Goal: Task Accomplishment & Management: Use online tool/utility

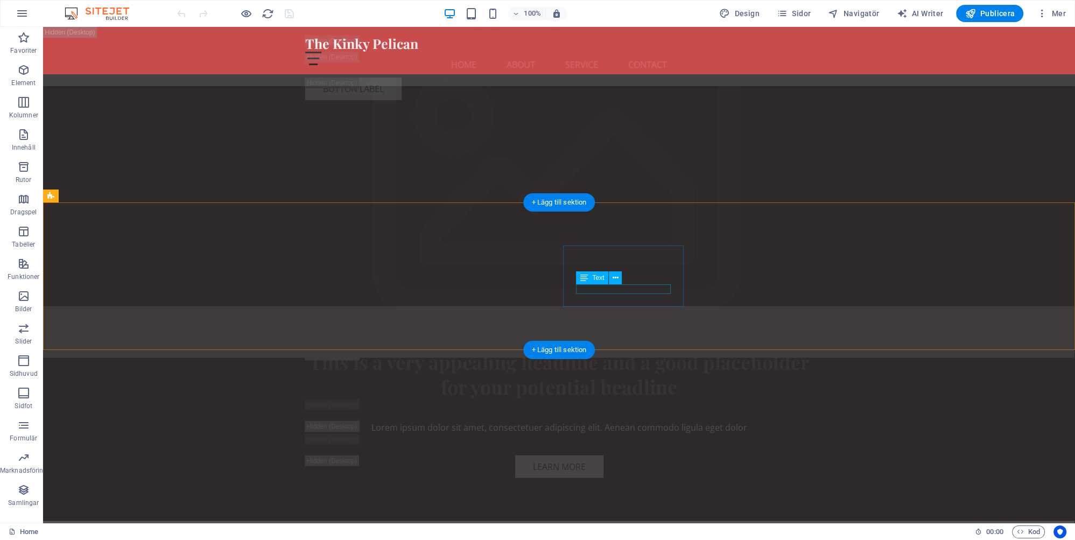
scroll to position [2843, 0]
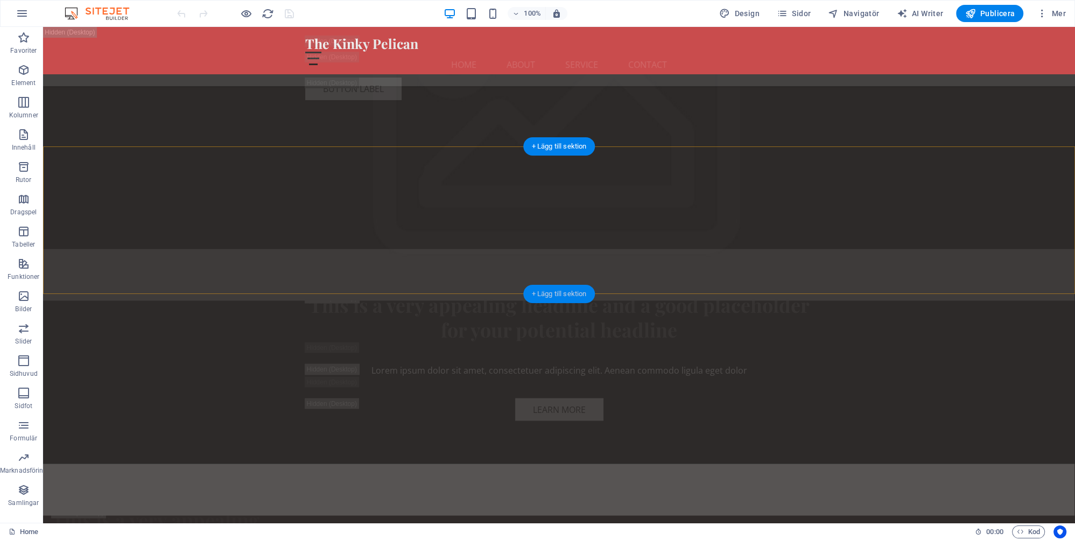
click at [552, 290] on div "+ Lägg till sektion" at bounding box center [559, 294] width 72 height 18
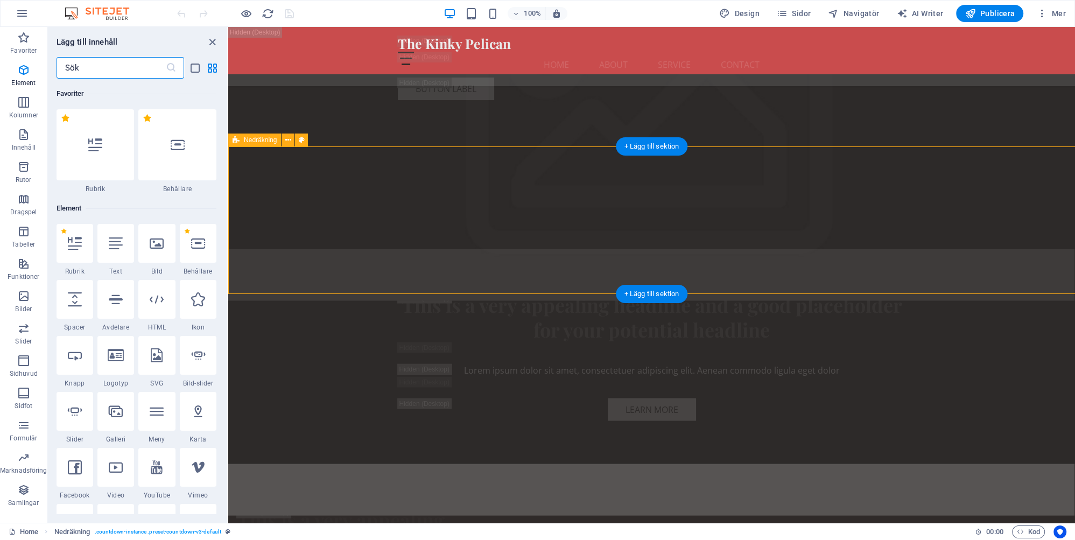
scroll to position [1884, 0]
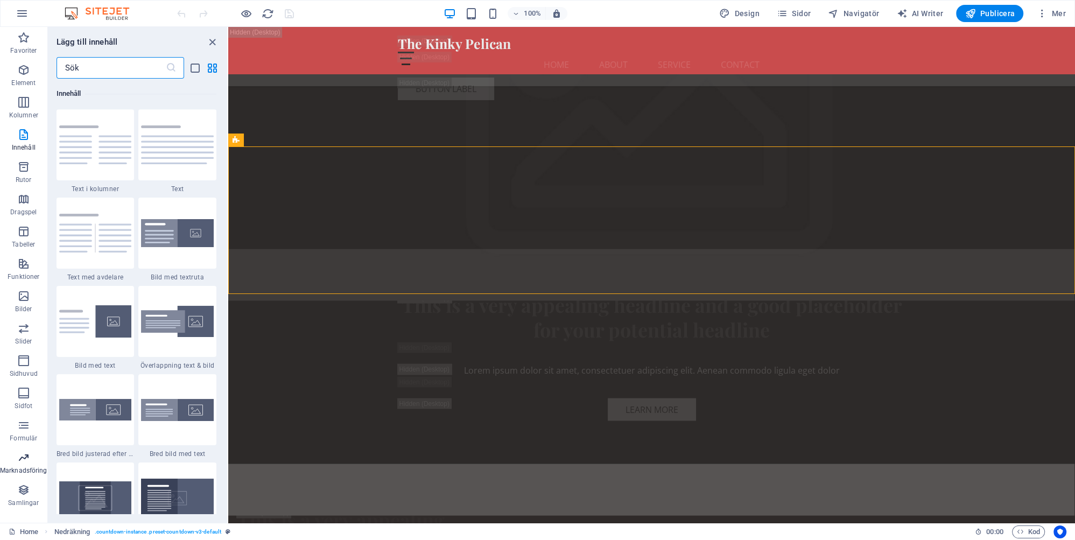
click at [29, 455] on icon "button" at bounding box center [23, 457] width 13 height 13
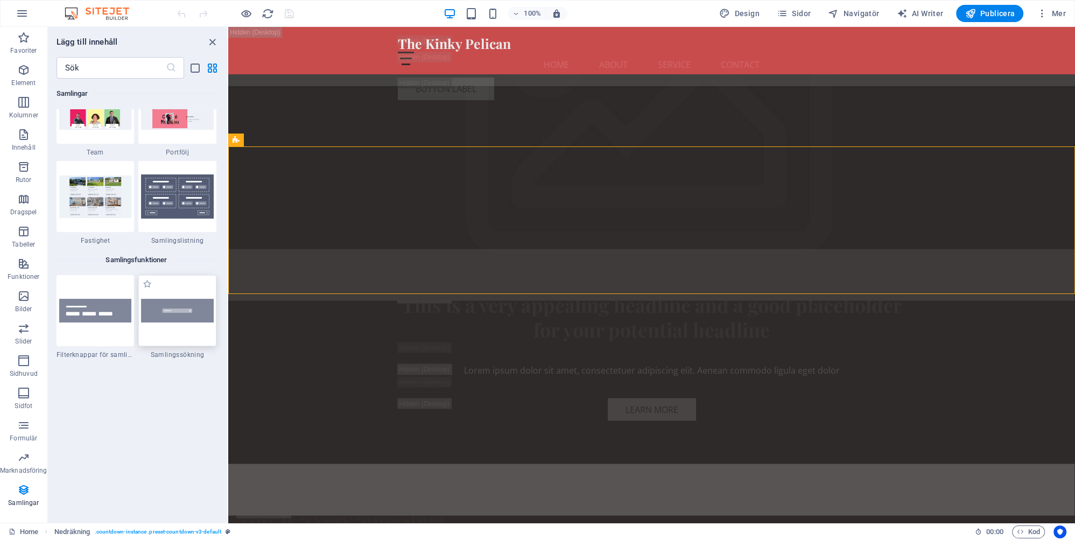
scroll to position [10095, 0]
click at [25, 37] on icon "button" at bounding box center [23, 37] width 13 height 13
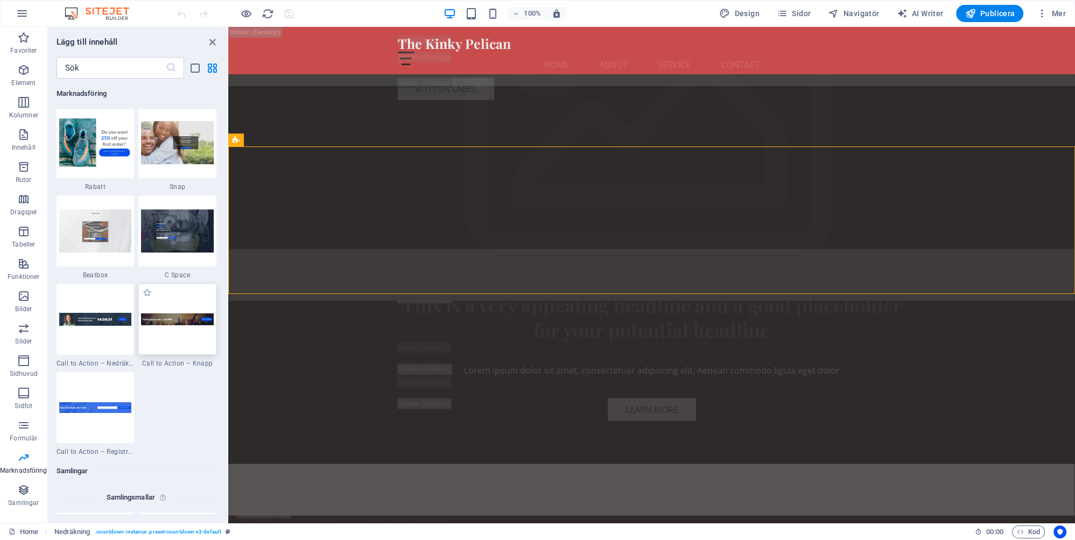
scroll to position [9476, 0]
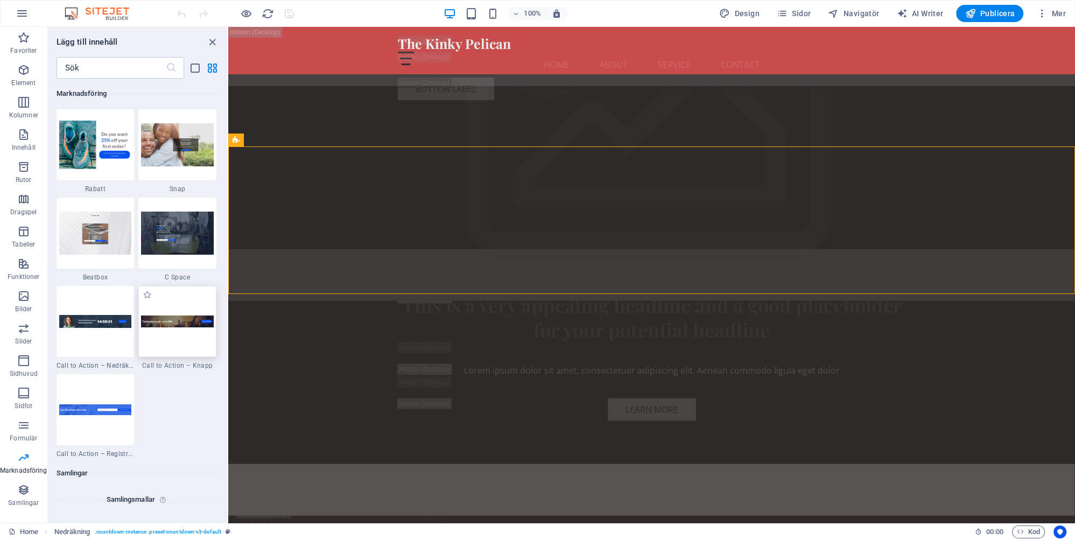
click at [176, 321] on img at bounding box center [177, 321] width 73 height 12
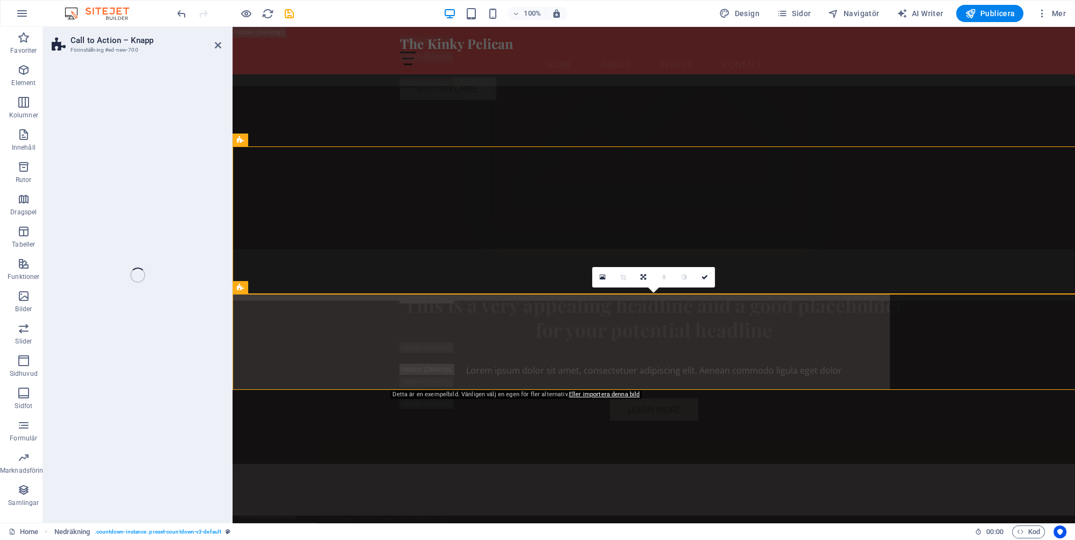
select select "rem"
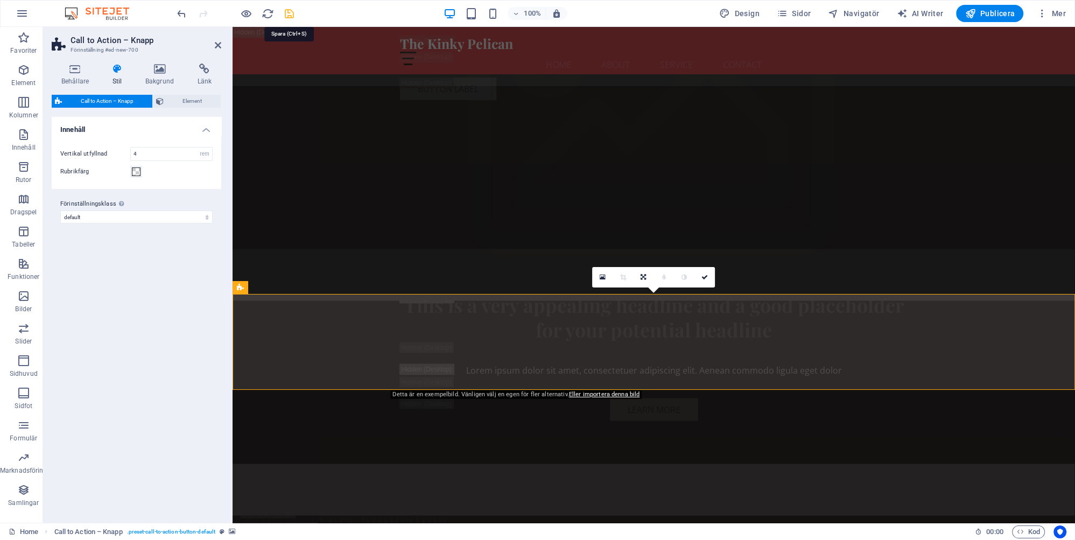
click at [288, 12] on icon "save" at bounding box center [289, 14] width 12 height 12
checkbox input "false"
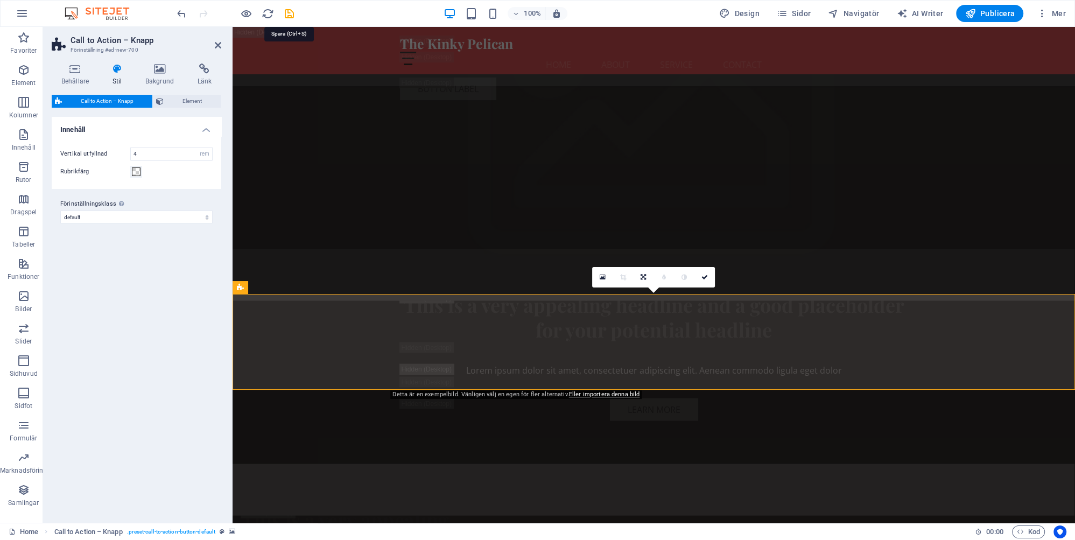
checkbox input "false"
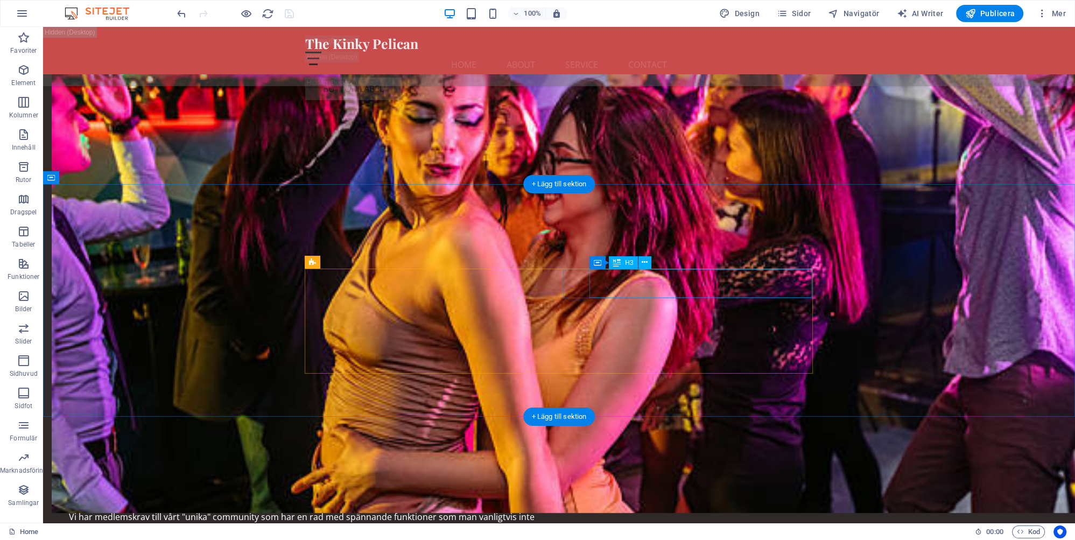
scroll to position [4320, 0]
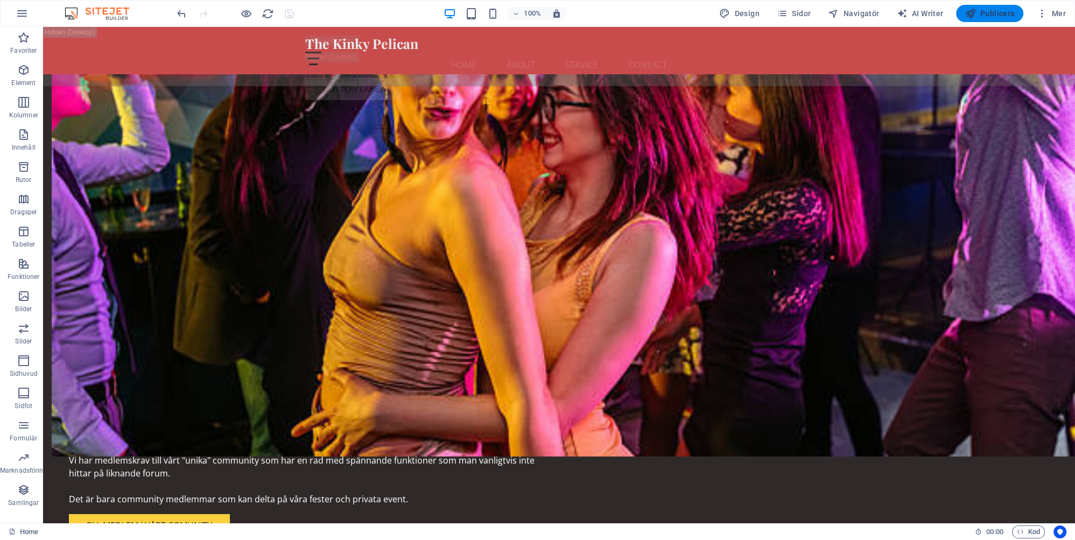
click at [992, 12] on span "Publicera" at bounding box center [990, 13] width 50 height 11
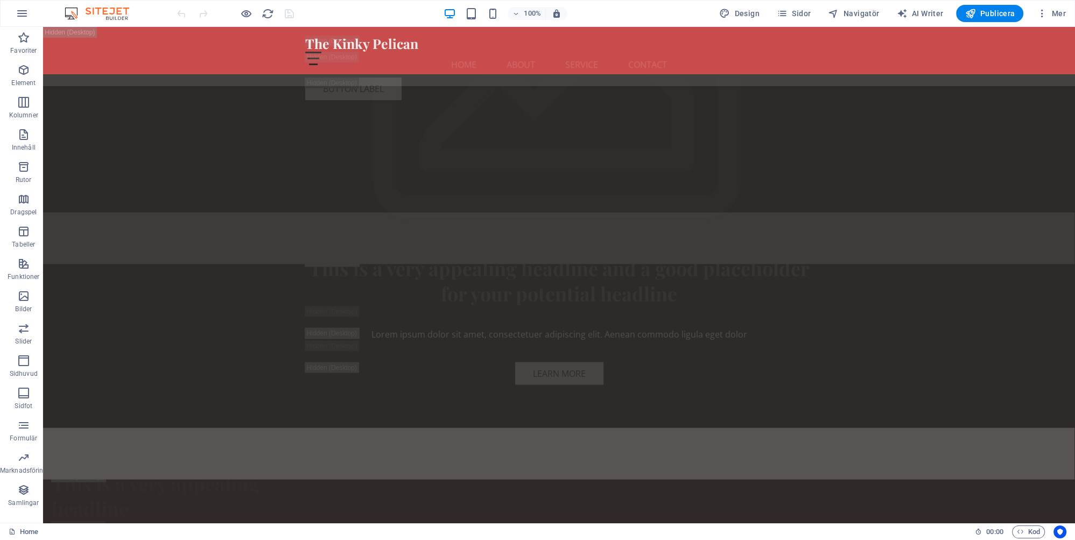
scroll to position [2702, 0]
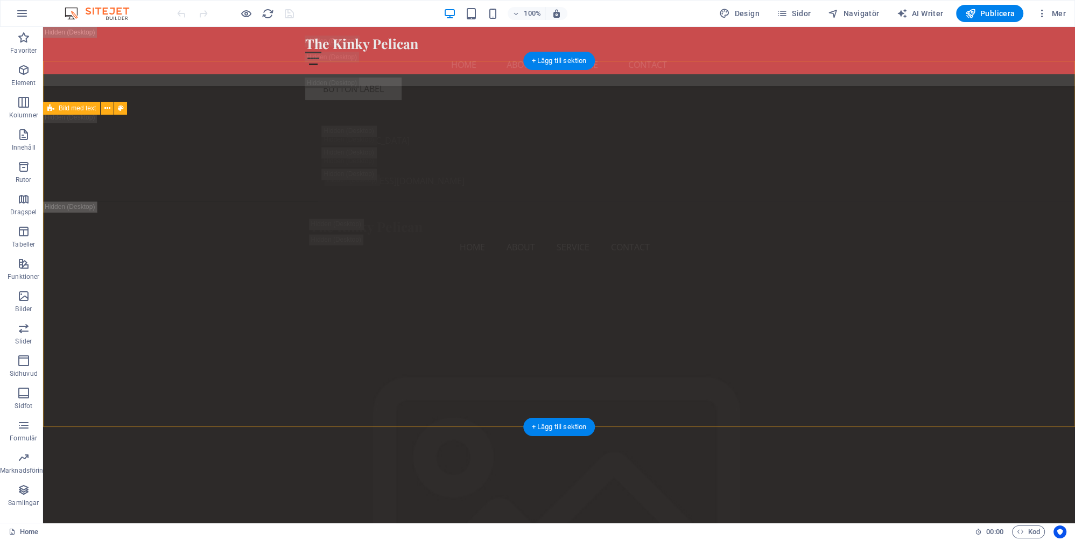
scroll to position [2501, 0]
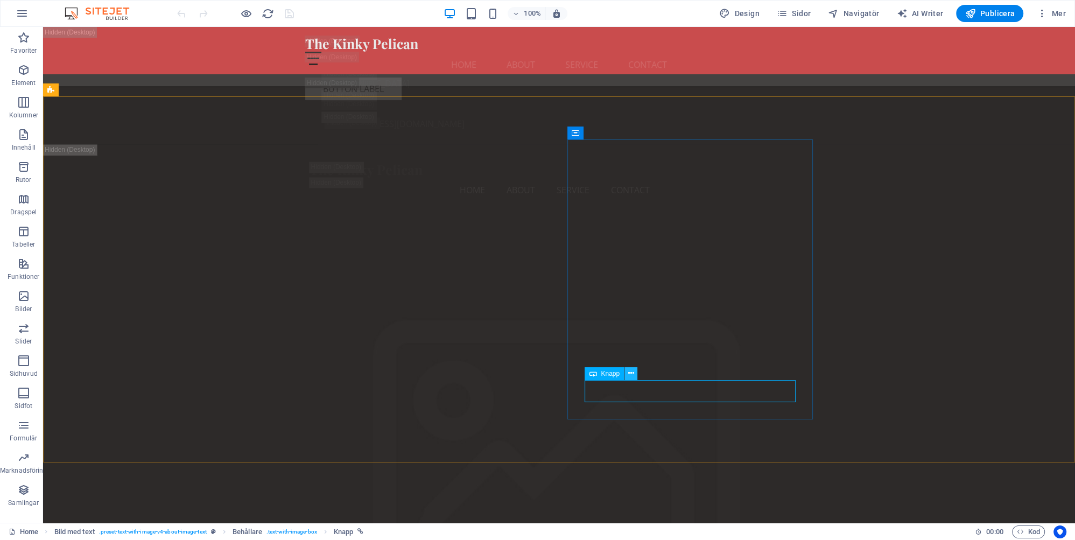
click at [629, 371] on icon at bounding box center [631, 373] width 6 height 11
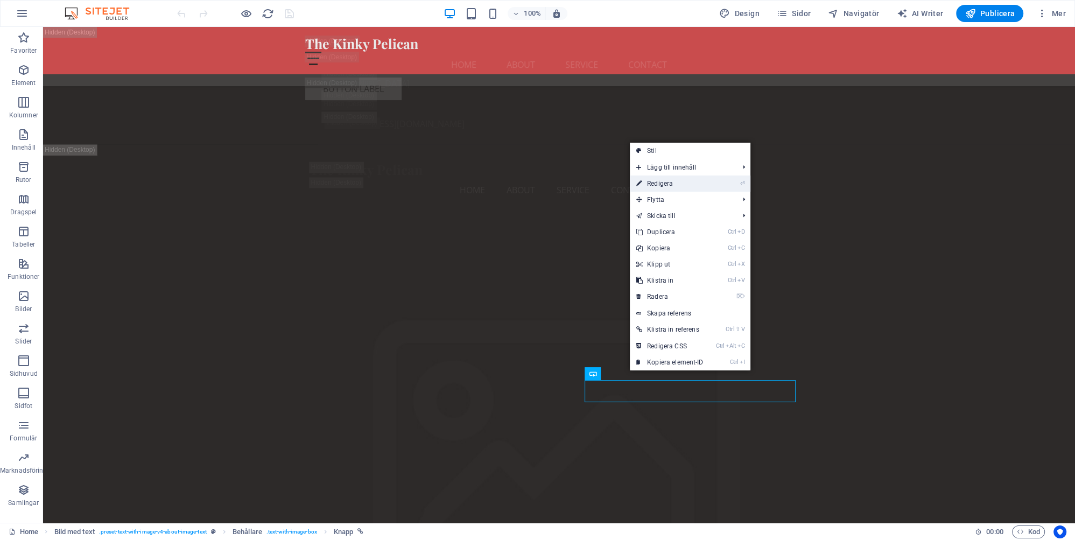
click at [662, 181] on link "⏎ Redigera" at bounding box center [670, 184] width 80 height 16
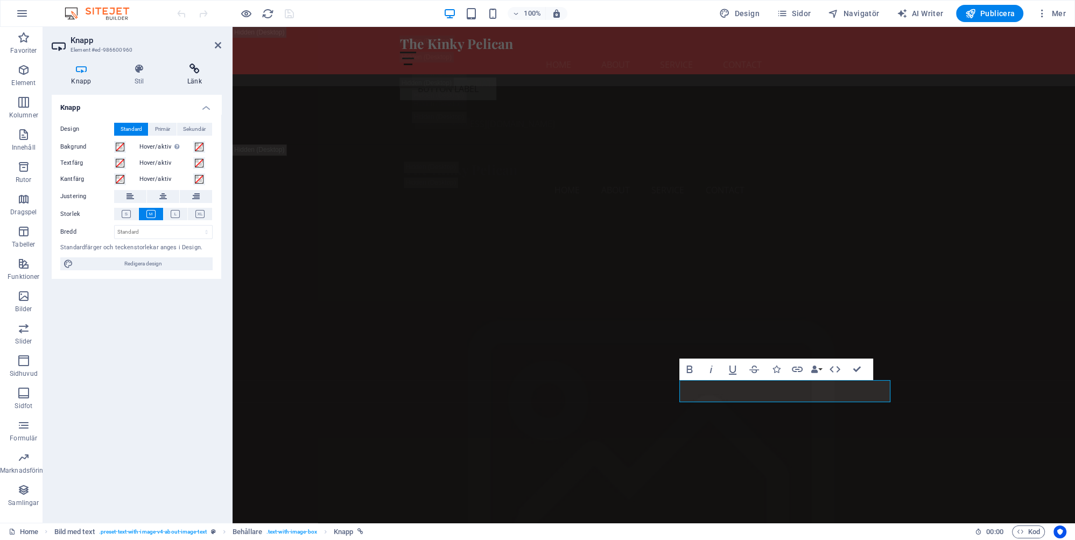
click at [194, 71] on icon at bounding box center [194, 69] width 53 height 11
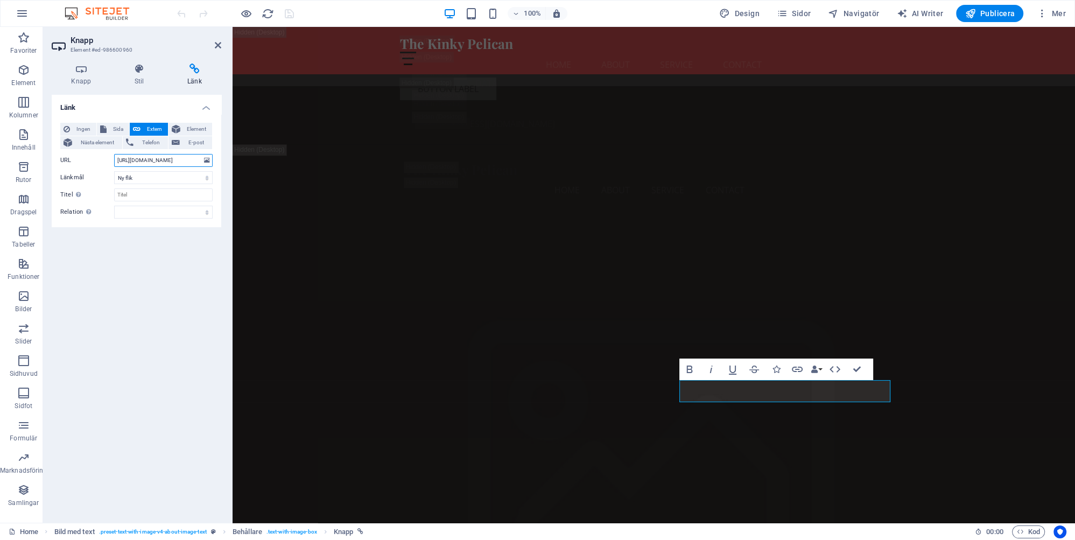
click at [197, 158] on input "http://kinkypelican.se/Community/" at bounding box center [163, 160] width 99 height 13
type input "[URL][DOMAIN_NAME]"
click at [161, 273] on div "Länk Ingen Sida Extern Element Nästa element Telefon E-post Sida Home Subpage L…" at bounding box center [137, 304] width 170 height 419
click at [289, 12] on icon "save" at bounding box center [289, 14] width 12 height 12
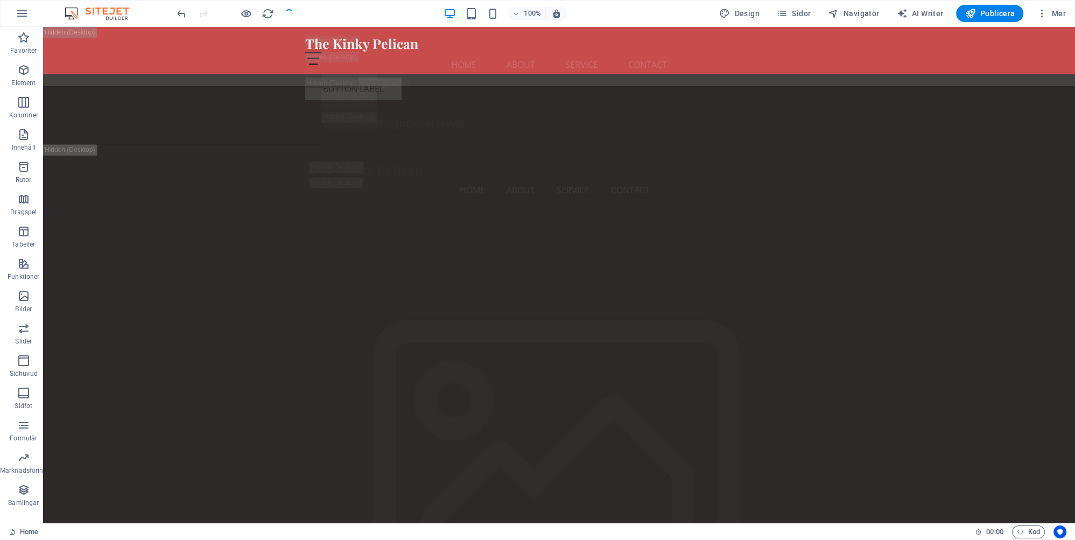
checkbox input "false"
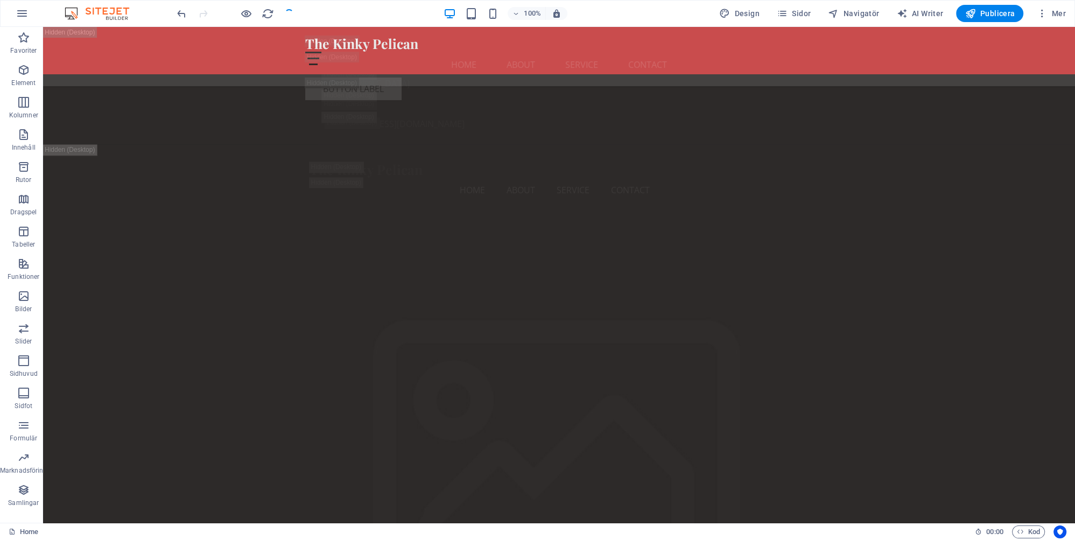
checkbox input "false"
click at [994, 10] on span "Publicera" at bounding box center [990, 13] width 50 height 11
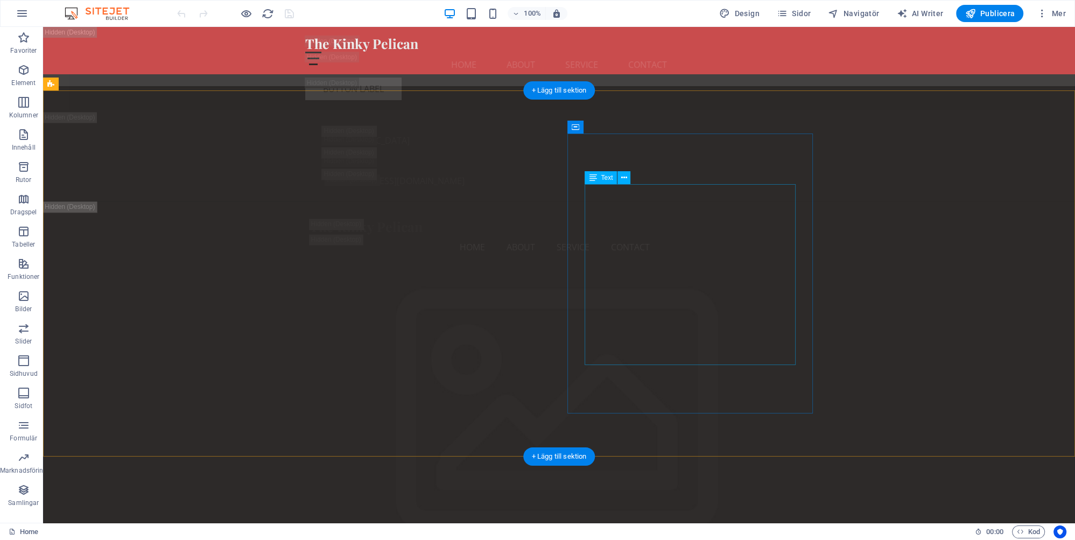
scroll to position [2672, 0]
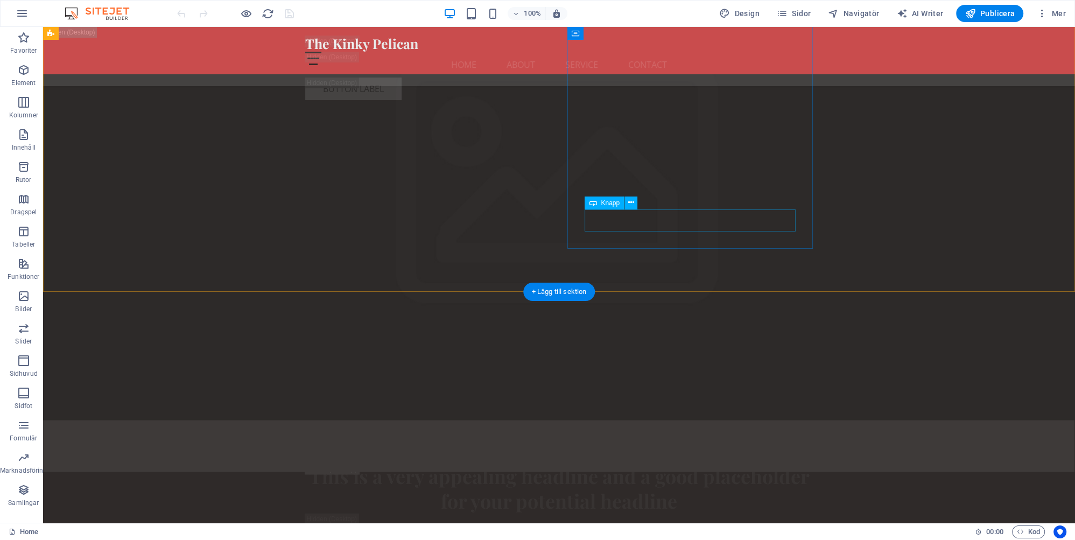
click at [632, 200] on icon at bounding box center [631, 202] width 6 height 11
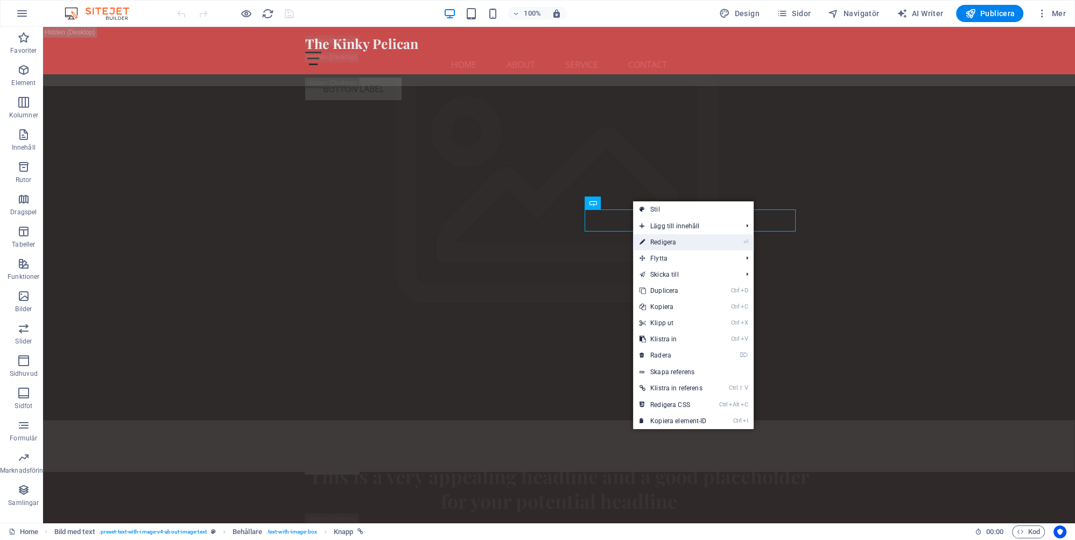
click at [668, 240] on link "⏎ Redigera" at bounding box center [673, 242] width 80 height 16
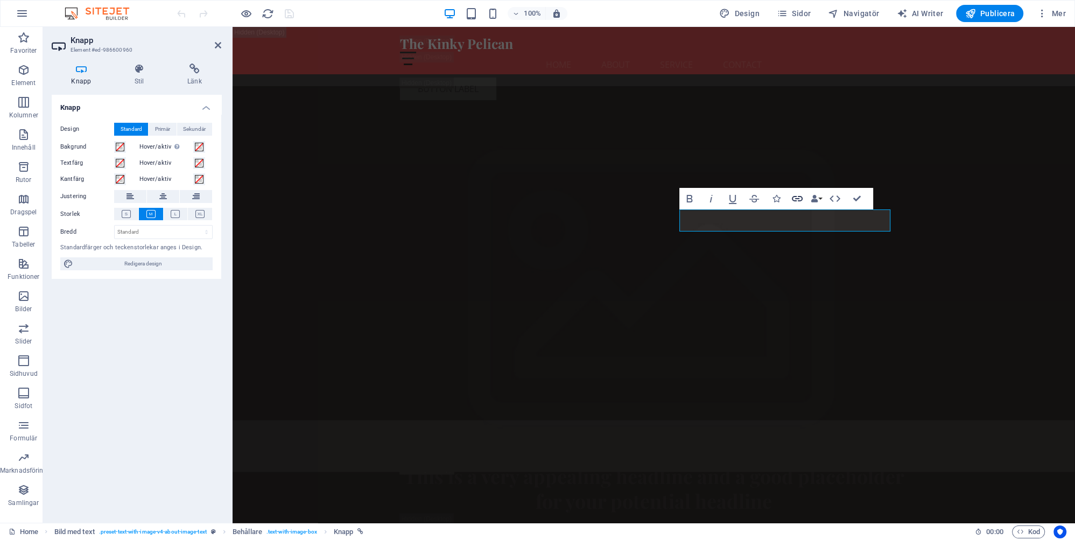
click at [800, 197] on icon "button" at bounding box center [797, 198] width 11 height 5
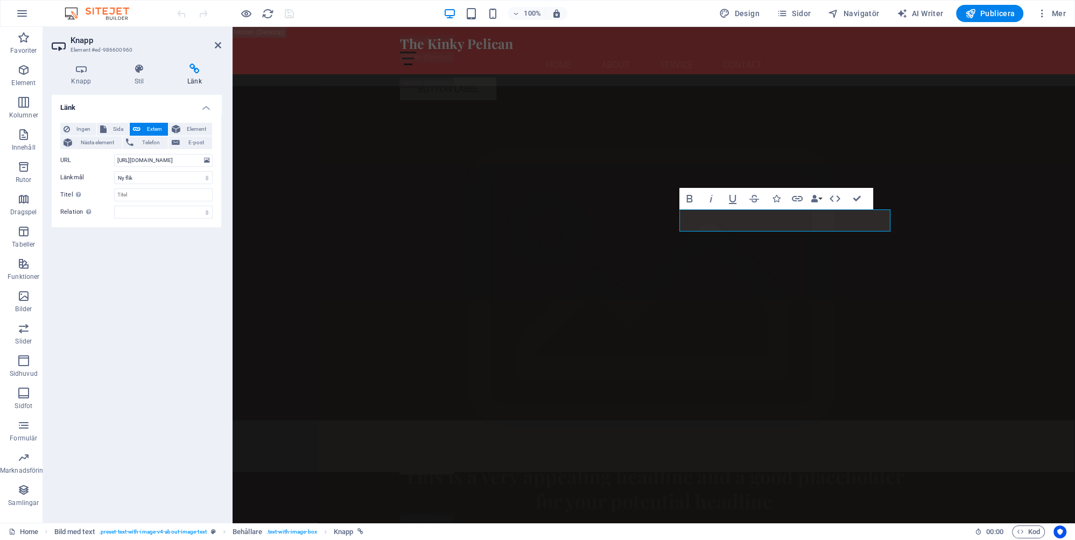
click at [183, 296] on div "Länk Ingen Sida Extern Element Nästa element Telefon E-post Sida Home Subpage L…" at bounding box center [137, 304] width 170 height 419
click at [163, 159] on input "http://kinkypelican.se/Social/" at bounding box center [163, 160] width 99 height 13
paste input "s://kinkypelican.se/social/index"
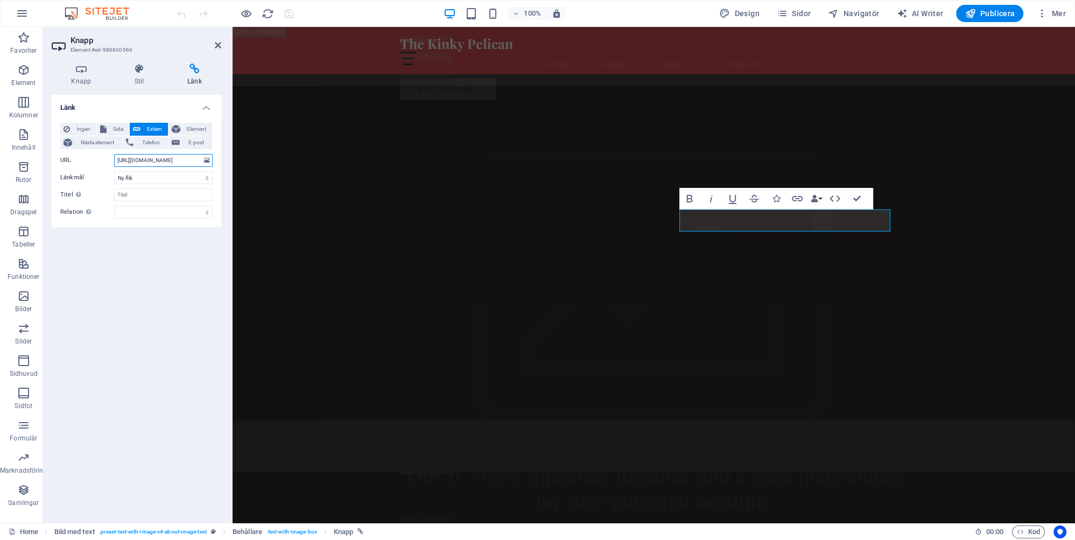
scroll to position [0, 4]
type input "https://kinkypelican.se/social/index"
click at [173, 268] on div "Länk Ingen Sida Extern Element Nästa element Telefon E-post Sida Home Subpage L…" at bounding box center [137, 304] width 170 height 419
click at [287, 13] on icon "save" at bounding box center [289, 14] width 12 height 12
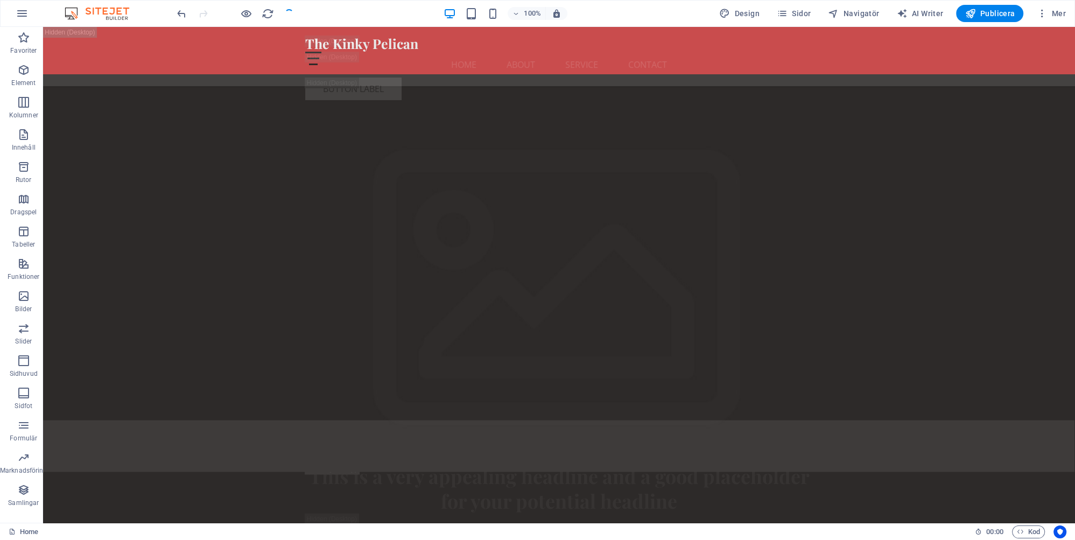
checkbox input "false"
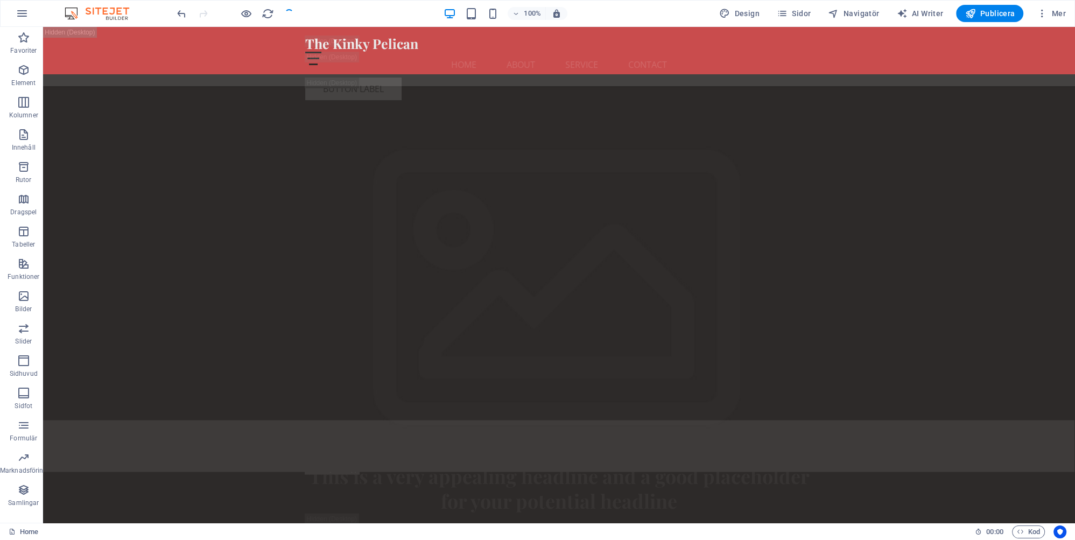
checkbox input "false"
click at [994, 12] on span "Publicera" at bounding box center [990, 13] width 50 height 11
